Goal: Transaction & Acquisition: Purchase product/service

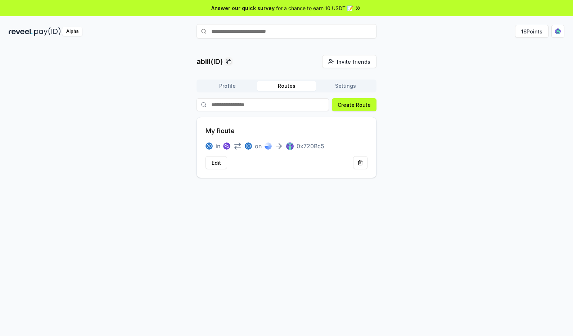
click at [331, 31] on input "text" at bounding box center [287, 31] width 180 height 14
type input "******"
click at [360, 46] on span "Pay" at bounding box center [367, 45] width 14 height 11
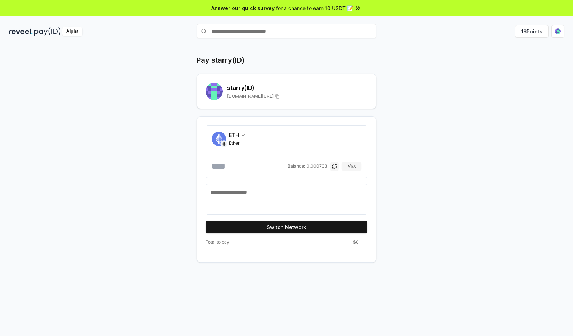
click at [235, 130] on div "ETH Ether Balance: 0.000703 Max" at bounding box center [287, 151] width 162 height 53
click at [238, 132] on span "ETH" at bounding box center [234, 135] width 10 height 8
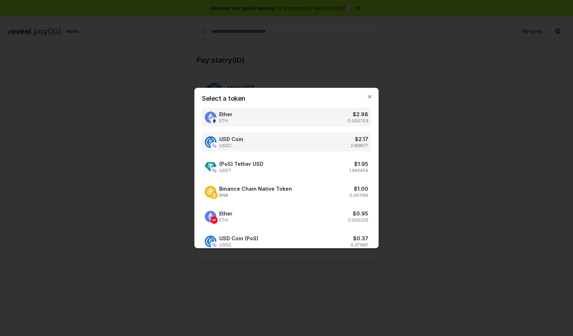
click at [265, 143] on div "USD Coin USDC $ 2.17 2.169677" at bounding box center [286, 142] width 169 height 19
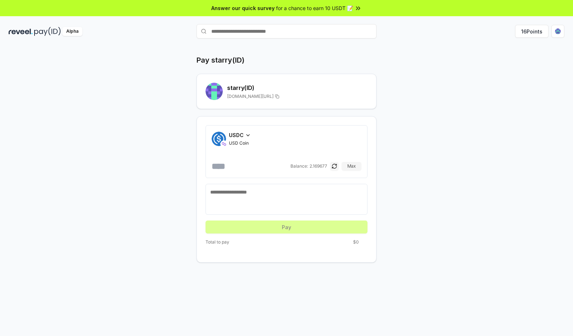
click at [249, 155] on div "USDC USD Coin Balance: 2.169677 Max" at bounding box center [287, 151] width 150 height 41
click at [254, 161] on input "number" at bounding box center [250, 167] width 77 height 12
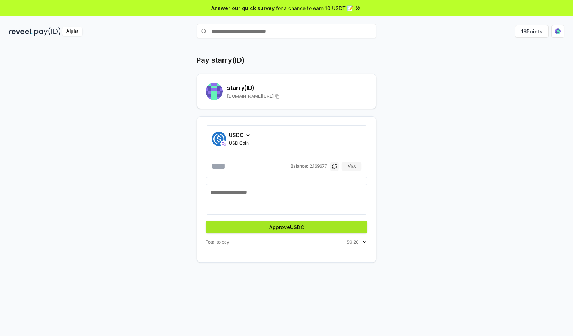
type input "***"
click at [299, 230] on button "Approve USDC" at bounding box center [287, 227] width 162 height 13
click at [327, 224] on button "Pay" at bounding box center [287, 227] width 162 height 13
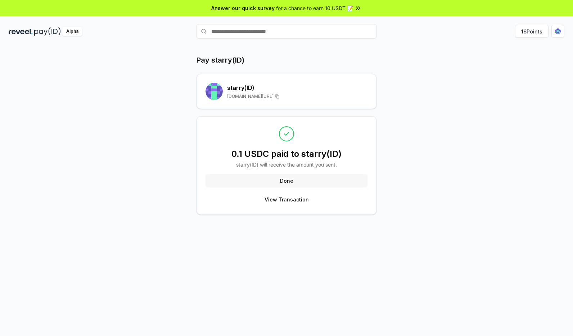
click at [296, 183] on button "Done" at bounding box center [287, 180] width 162 height 13
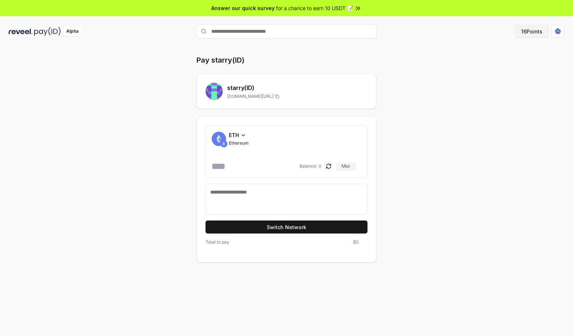
click at [526, 30] on button "16 Points" at bounding box center [531, 31] width 33 height 13
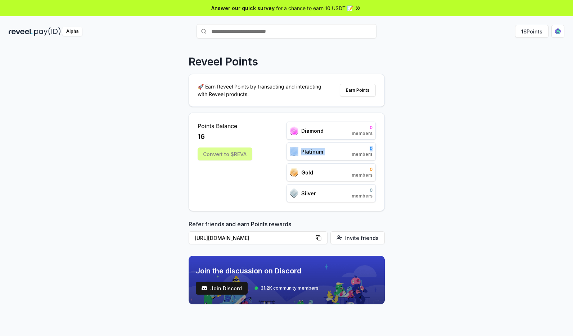
drag, startPoint x: 291, startPoint y: 153, endPoint x: 399, endPoint y: 146, distance: 108.3
click at [399, 146] on div "Reveel Points 🚀 Earn Reveel Points by transacting and interacting with Reveel p…" at bounding box center [286, 199] width 573 height 316
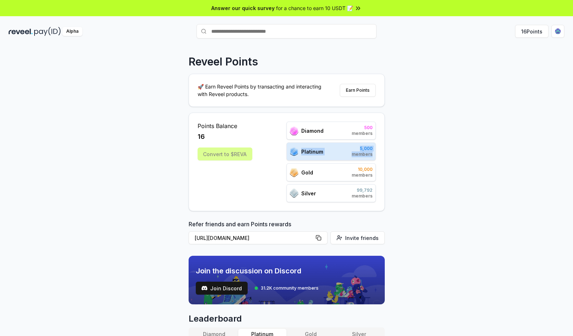
drag, startPoint x: 401, startPoint y: 152, endPoint x: 300, endPoint y: 154, distance: 100.9
click at [300, 154] on div "Reveel Points 🚀 Earn Reveel Points by transacting and interacting with Reveel p…" at bounding box center [286, 199] width 573 height 316
click at [299, 152] on div "Platinum" at bounding box center [306, 151] width 33 height 9
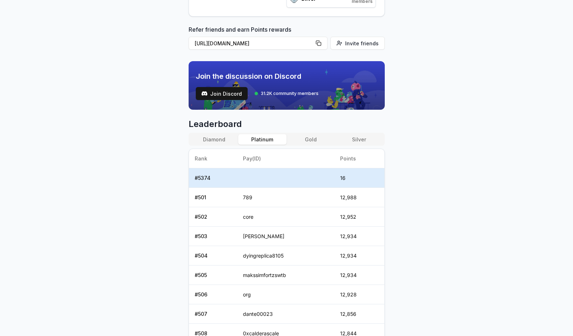
scroll to position [286, 0]
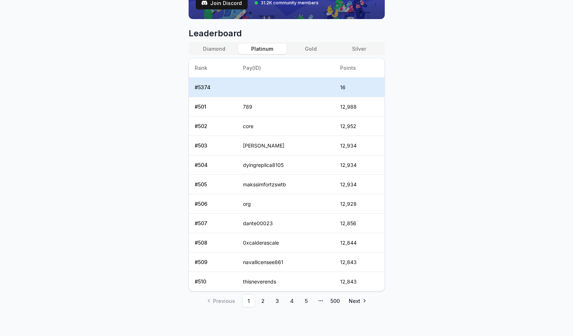
click at [221, 50] on button "Diamond" at bounding box center [214, 49] width 48 height 10
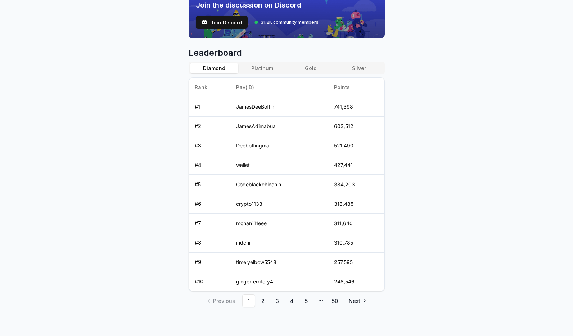
scroll to position [266, 0]
click at [338, 304] on link "50" at bounding box center [335, 301] width 13 height 13
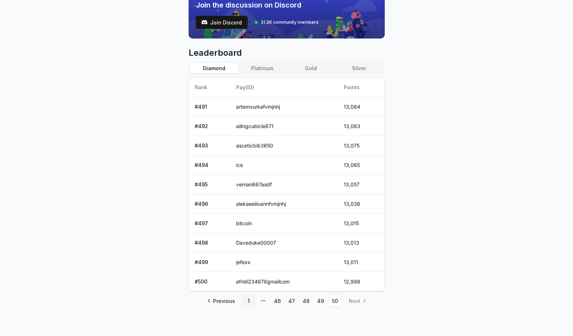
click at [245, 296] on link "1" at bounding box center [248, 301] width 13 height 13
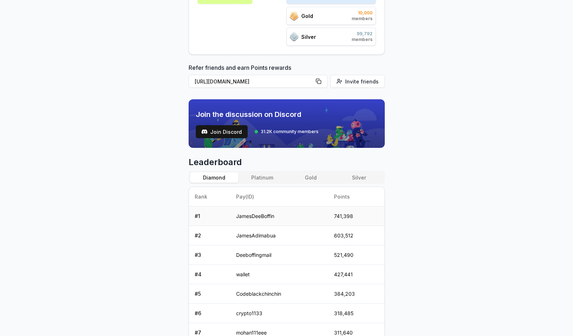
scroll to position [0, 0]
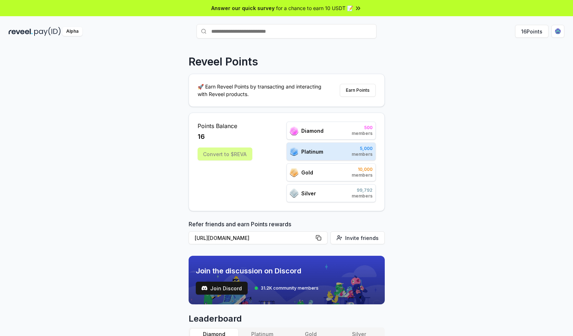
click at [332, 133] on div "Diamond 500 members" at bounding box center [331, 131] width 89 height 18
drag, startPoint x: 329, startPoint y: 131, endPoint x: 267, endPoint y: 135, distance: 62.5
click at [267, 135] on div "Points Balance 16 Convert to $REVA Diamond 500 members Platinum 5,000 members G…" at bounding box center [287, 162] width 178 height 81
click at [366, 132] on span "members" at bounding box center [362, 134] width 21 height 6
click at [246, 156] on div "Convert to $REVA" at bounding box center [225, 154] width 55 height 13
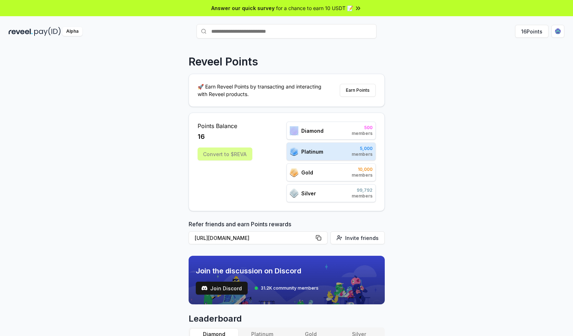
click at [246, 156] on div "Convert to $REVA" at bounding box center [225, 154] width 55 height 13
drag, startPoint x: 228, startPoint y: 127, endPoint x: 231, endPoint y: 134, distance: 7.3
click at [231, 134] on div "Points Balance 16" at bounding box center [225, 132] width 55 height 20
click at [251, 104] on div "🚀 Earn Reveel Points by transacting and interacting with Reveel products. Earn …" at bounding box center [287, 90] width 196 height 32
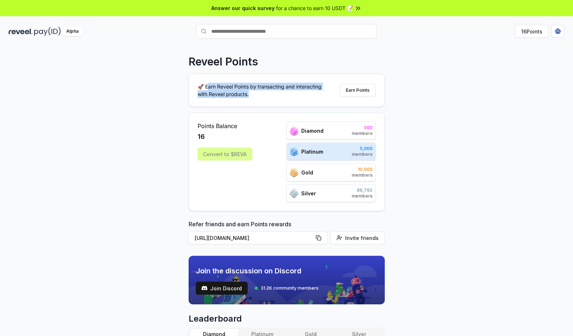
drag, startPoint x: 248, startPoint y: 102, endPoint x: 209, endPoint y: 88, distance: 41.9
click at [209, 88] on div "🚀 Earn Reveel Points by transacting and interacting with Reveel products. Earn …" at bounding box center [287, 90] width 196 height 32
click at [249, 97] on p "🚀 Earn Reveel Points by transacting and interacting with Reveel products." at bounding box center [263, 90] width 130 height 15
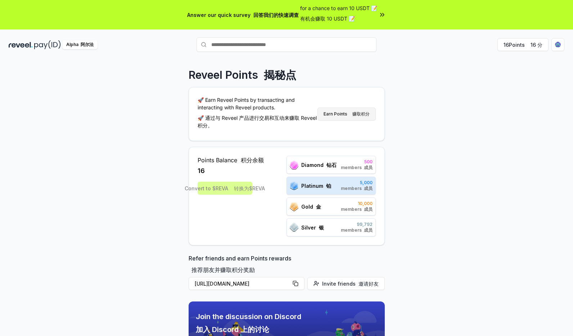
click at [359, 113] on font "赚取积分" at bounding box center [361, 113] width 17 height 5
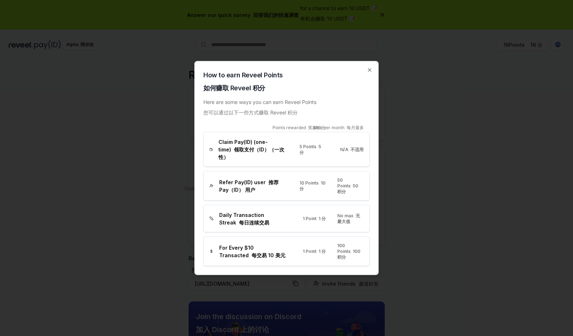
click at [375, 72] on div "How to earn Reveel Points 如何赚取 Reveel 积分 Here are some ways you can earn Reveel…" at bounding box center [286, 168] width 184 height 214
click at [368, 73] on icon "button" at bounding box center [370, 70] width 6 height 6
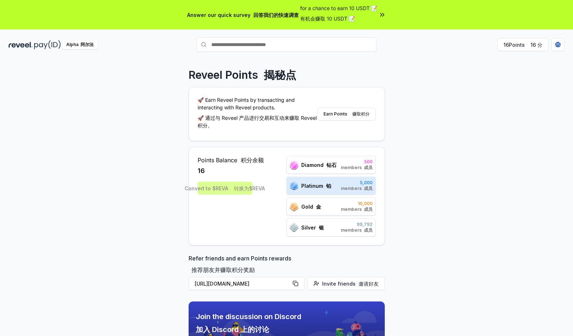
scroll to position [20, 0]
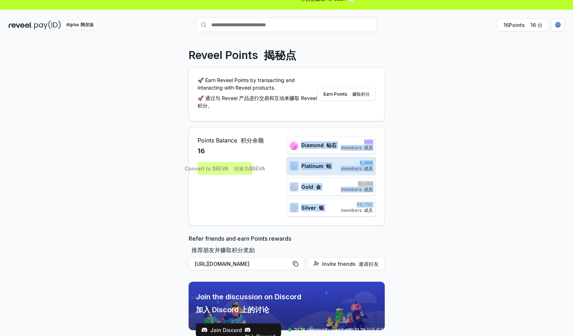
drag, startPoint x: 327, startPoint y: 142, endPoint x: 340, endPoint y: 226, distance: 85.2
click at [339, 225] on div "Points Balance 积分余额 16 Convert to $REVA 转换为$REVA Diamond 钻石 500 members 成员 Plat…" at bounding box center [287, 176] width 196 height 99
click at [378, 203] on div "Points Balance 积分余额 16 Convert to $REVA 转换为$REVA Diamond 钻石 500 members 成员 Plat…" at bounding box center [287, 176] width 196 height 99
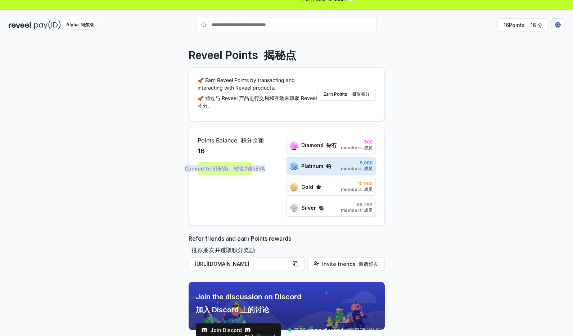
drag, startPoint x: 229, startPoint y: 153, endPoint x: 241, endPoint y: 188, distance: 37.0
click at [239, 185] on div "Points Balance 积分余额 16 Convert to $REVA 转换为$REVA" at bounding box center [231, 176] width 66 height 81
click at [247, 185] on div "Points Balance 积分余额 16 Convert to $REVA 转换为$REVA" at bounding box center [231, 176] width 66 height 81
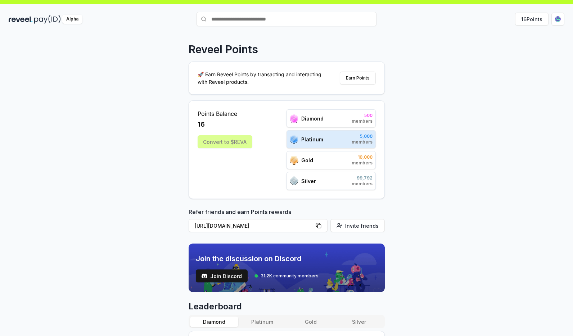
scroll to position [0, 0]
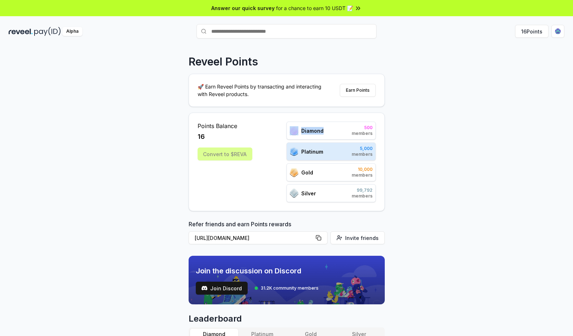
drag, startPoint x: 333, startPoint y: 129, endPoint x: 275, endPoint y: 129, distance: 57.6
click at [275, 129] on div "Points Balance 16 Convert to $REVA Diamond 500 members Platinum 5,000 members G…" at bounding box center [287, 162] width 178 height 81
click at [224, 287] on span "Join Discord" at bounding box center [226, 289] width 32 height 8
